Goal: Find specific page/section: Find specific page/section

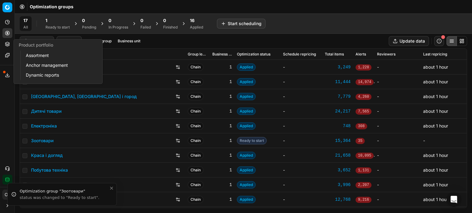
click at [6, 47] on button "Product portfolio" at bounding box center [7, 44] width 10 height 10
click at [30, 58] on link "Assortment" at bounding box center [59, 55] width 72 height 9
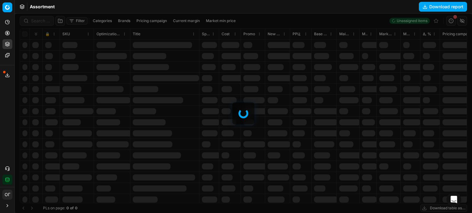
click at [34, 21] on div at bounding box center [243, 114] width 457 height 200
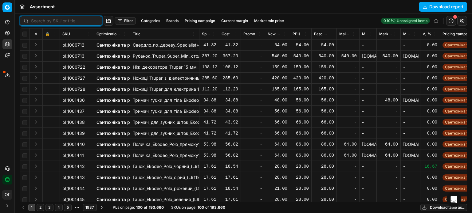
click at [37, 21] on input at bounding box center [64, 21] width 67 height 6
paste input "843458"
type input "843458"
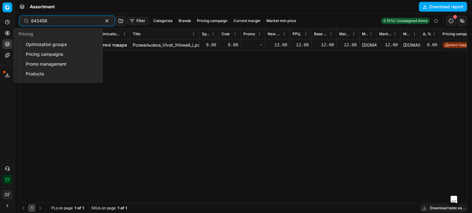
click at [4, 35] on button "Pricing" at bounding box center [7, 33] width 10 height 10
click at [28, 42] on link "Optimization groups" at bounding box center [59, 44] width 72 height 9
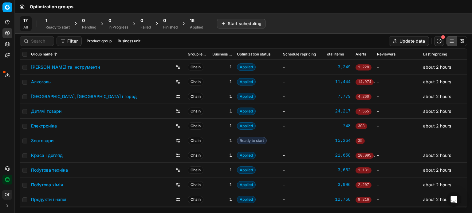
click at [60, 22] on div "1" at bounding box center [57, 21] width 24 height 6
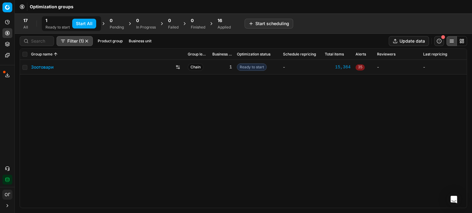
click at [45, 67] on link "Зоотовари" at bounding box center [42, 67] width 22 height 6
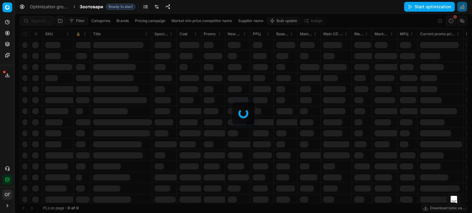
click at [5, 34] on circle at bounding box center [7, 33] width 4 height 4
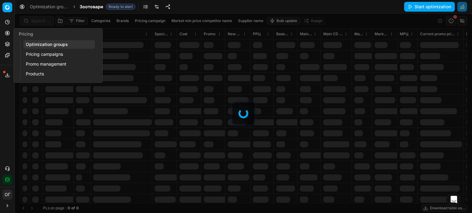
drag, startPoint x: 38, startPoint y: 44, endPoint x: 44, endPoint y: 41, distance: 6.7
click at [38, 44] on link "Optimization groups" at bounding box center [59, 44] width 72 height 9
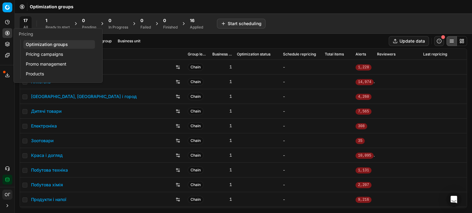
click at [62, 23] on div "1" at bounding box center [57, 21] width 24 height 6
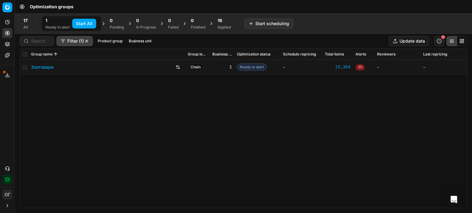
click at [87, 23] on button "Start All" at bounding box center [84, 24] width 24 height 10
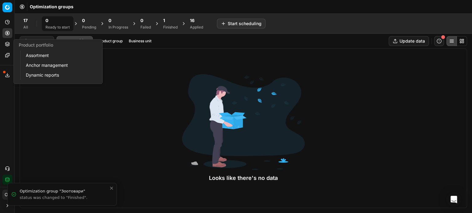
click at [8, 43] on icon at bounding box center [7, 44] width 5 height 5
click at [36, 53] on link "Assortment" at bounding box center [59, 55] width 72 height 9
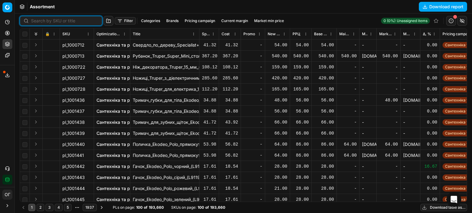
click at [33, 20] on input at bounding box center [64, 21] width 67 height 6
paste input "55031"
type input "55031"
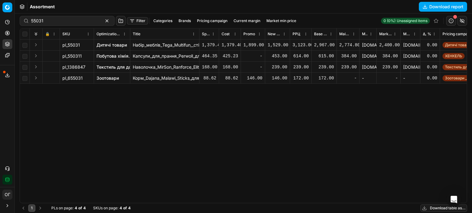
click at [110, 42] on link "Дитячі товари" at bounding box center [111, 45] width 30 height 6
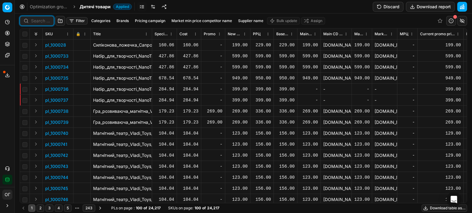
click at [36, 21] on input at bounding box center [40, 21] width 19 height 6
paste input "55031"
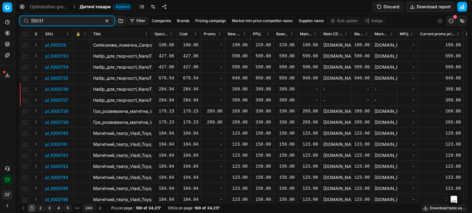
type input "55031"
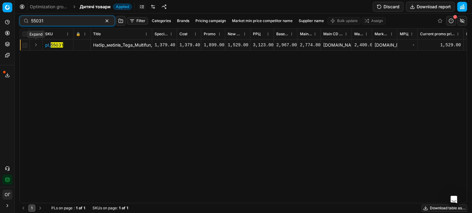
click at [36, 45] on button "Expand" at bounding box center [35, 44] width 7 height 7
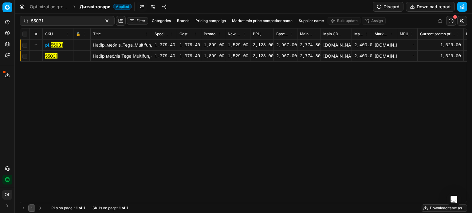
click at [51, 57] on mark "55031" at bounding box center [51, 55] width 12 height 5
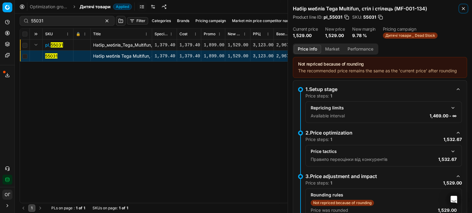
click at [463, 11] on icon "button" at bounding box center [463, 8] width 5 height 5
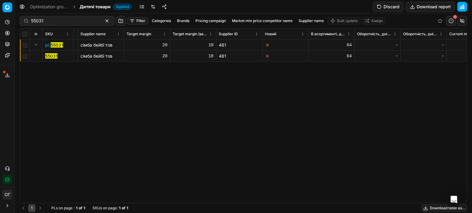
scroll to position [0, 2028]
